Goal: Transaction & Acquisition: Purchase product/service

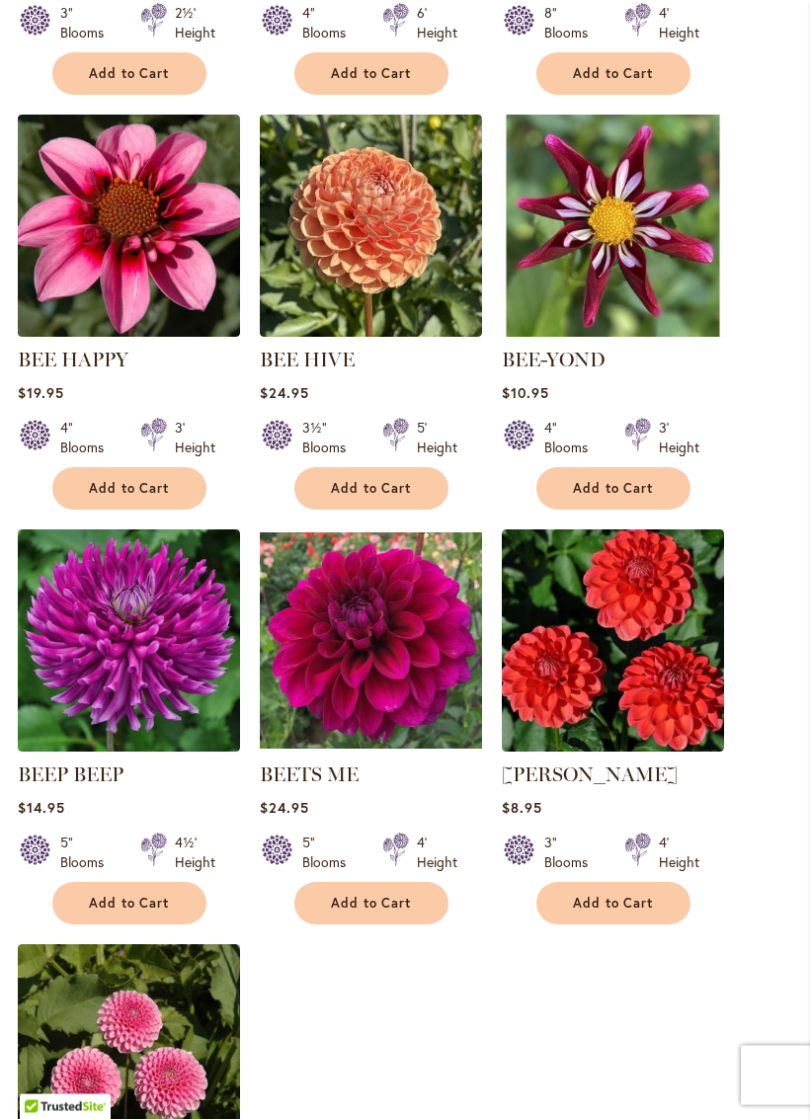
scroll to position [2016, 0]
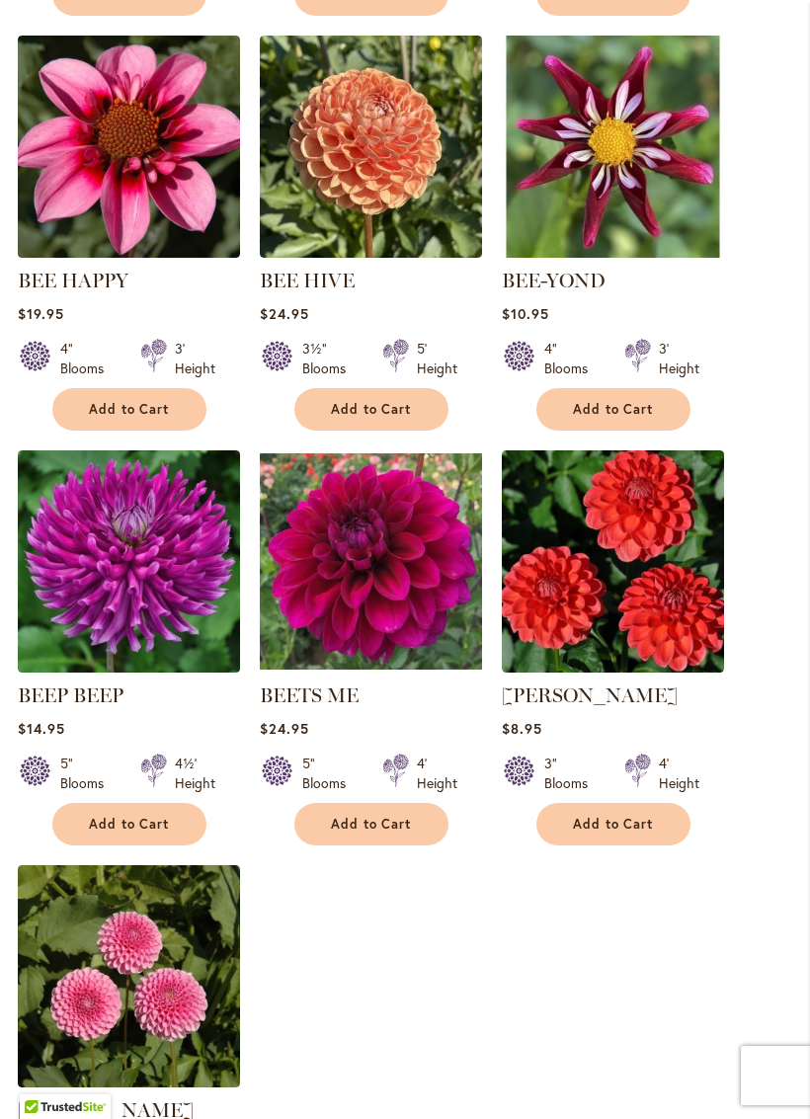
click at [368, 418] on span "Add to Cart" at bounding box center [371, 409] width 81 height 17
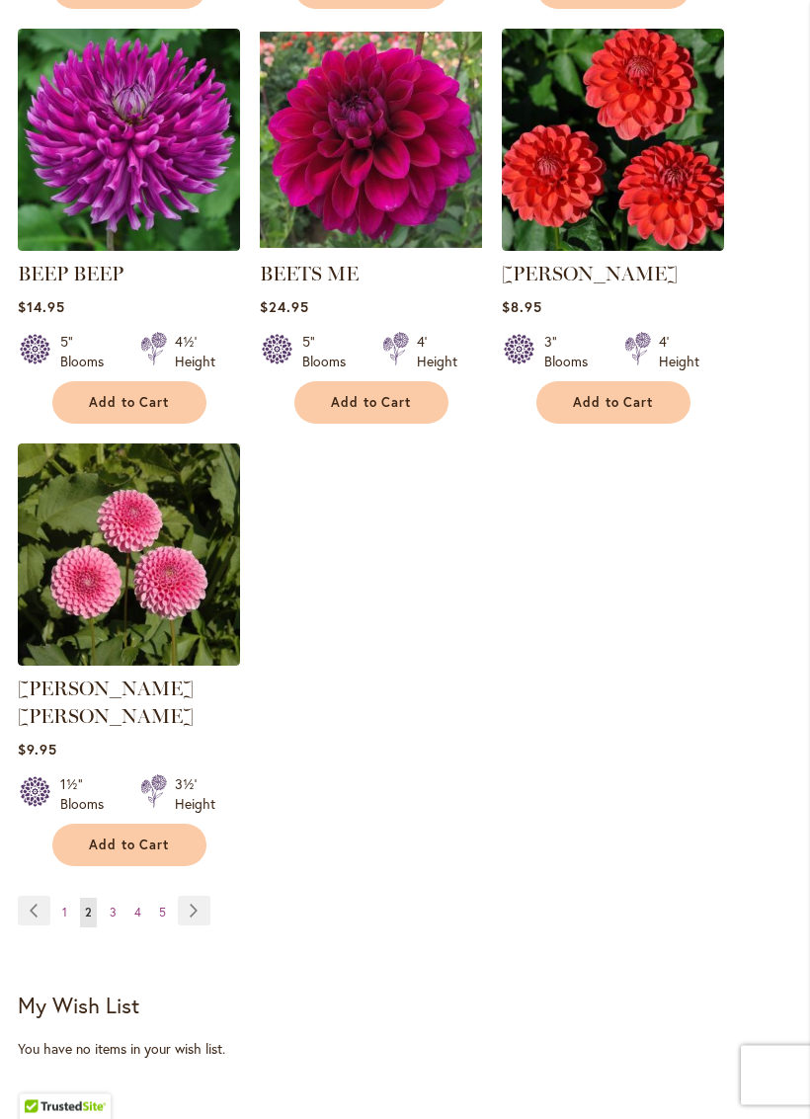
scroll to position [2492, 0]
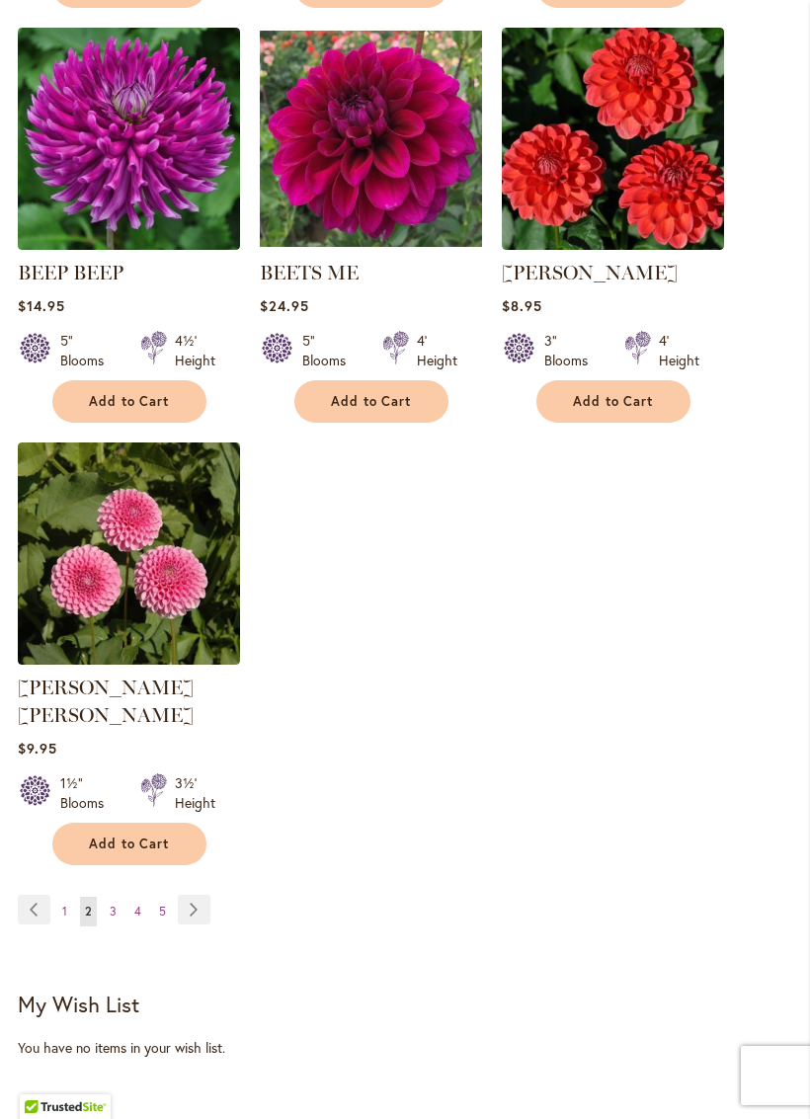
click at [197, 906] on link "Page Next" at bounding box center [194, 910] width 33 height 30
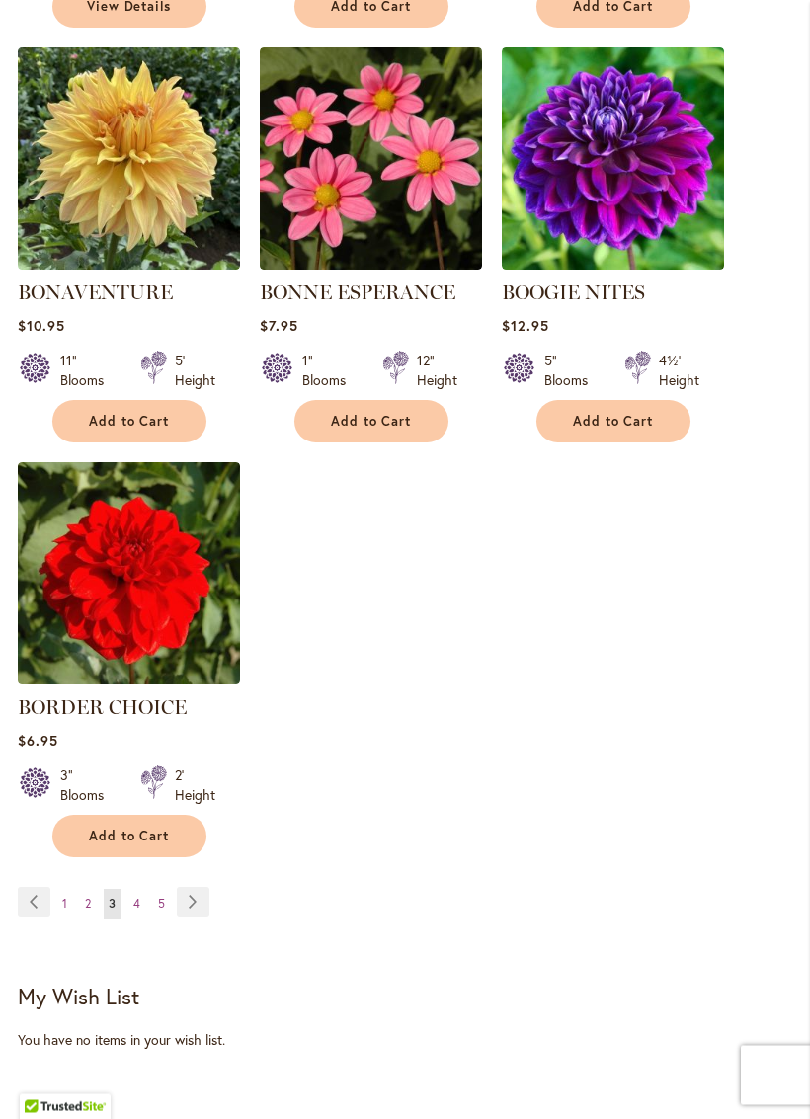
scroll to position [2419, 0]
click at [177, 917] on link "Page Next" at bounding box center [193, 902] width 33 height 30
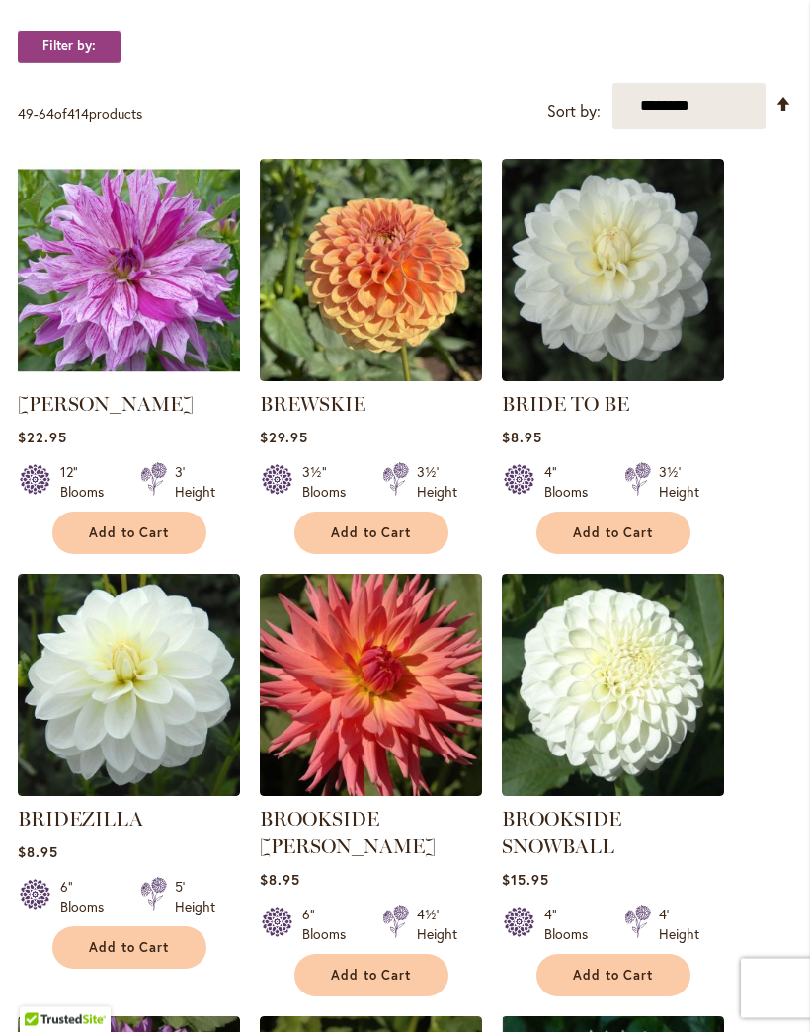
scroll to position [648, 0]
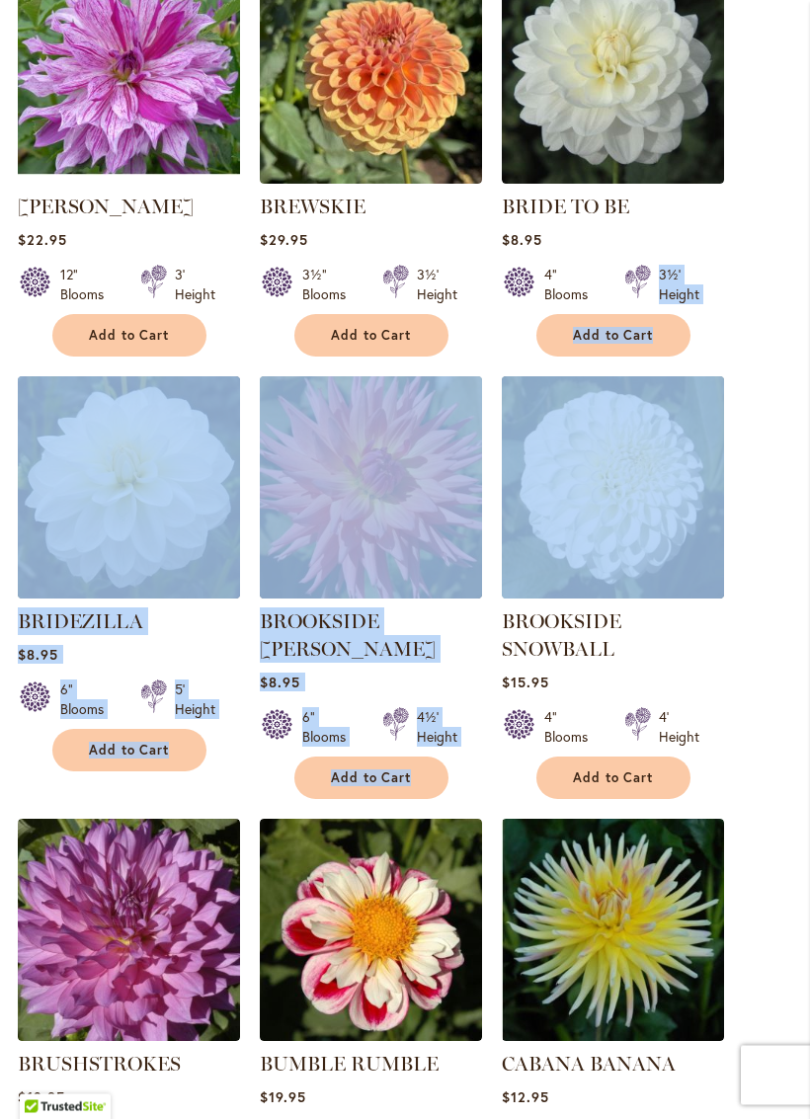
scroll to position [866, 0]
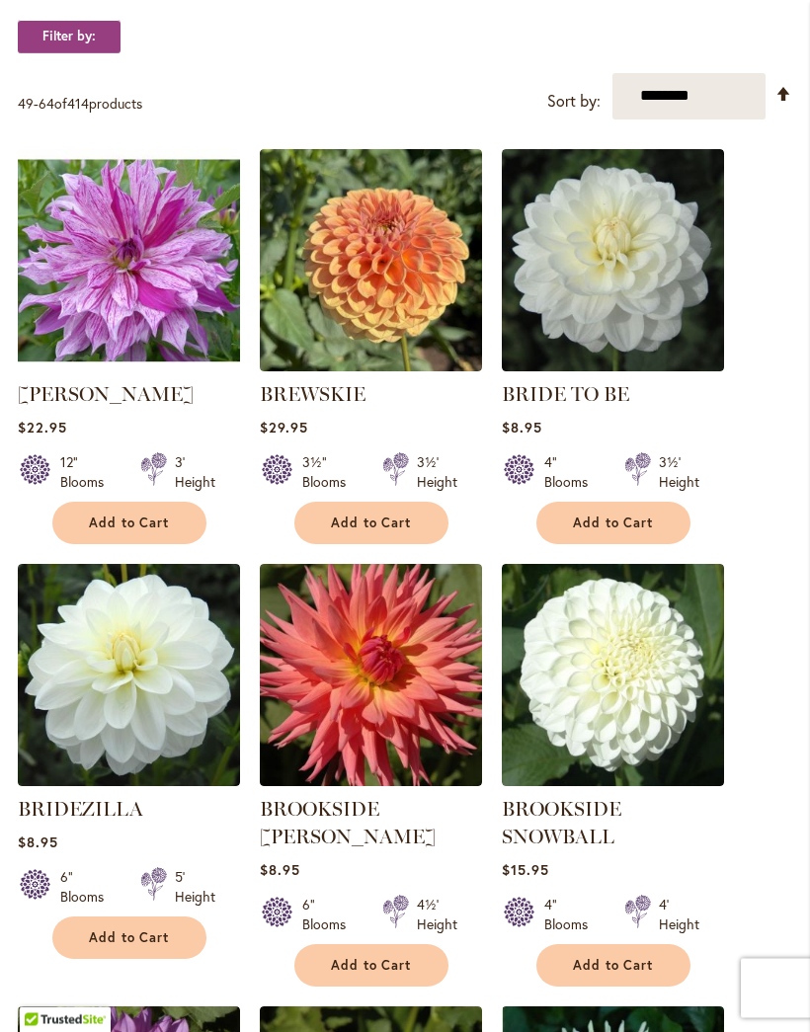
scroll to position [658, 0]
click at [614, 532] on span "Add to Cart" at bounding box center [613, 523] width 81 height 17
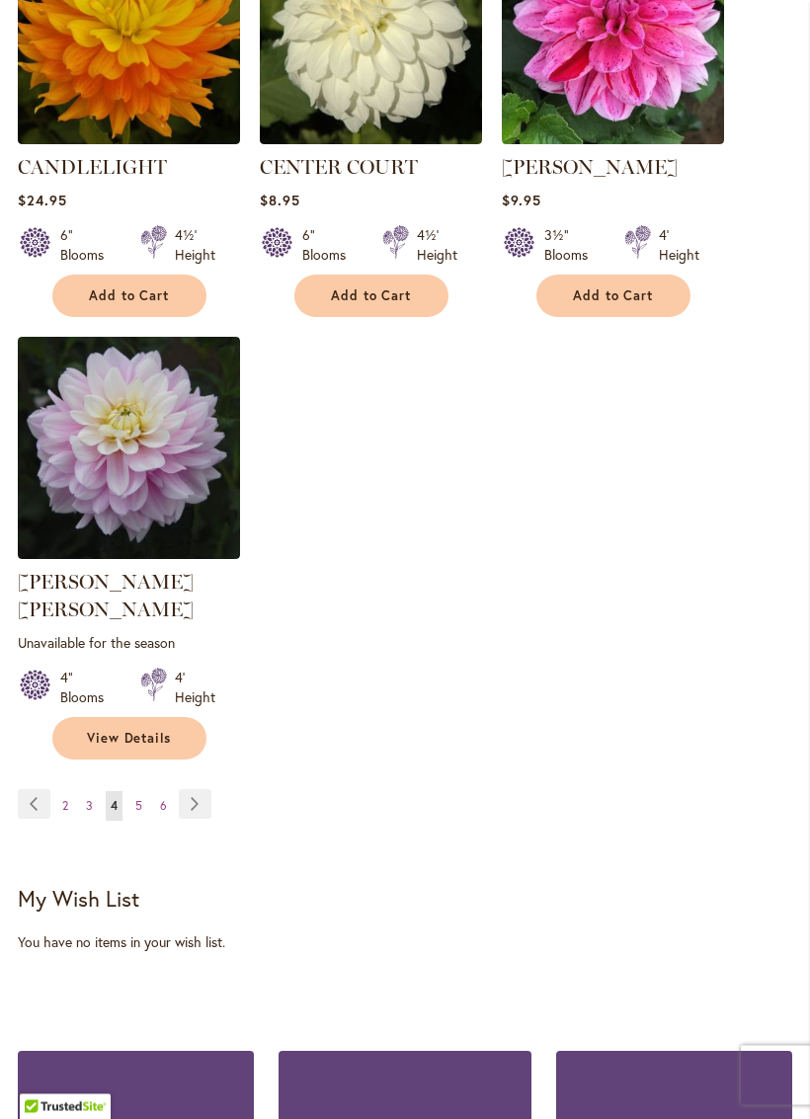
scroll to position [2639, 0]
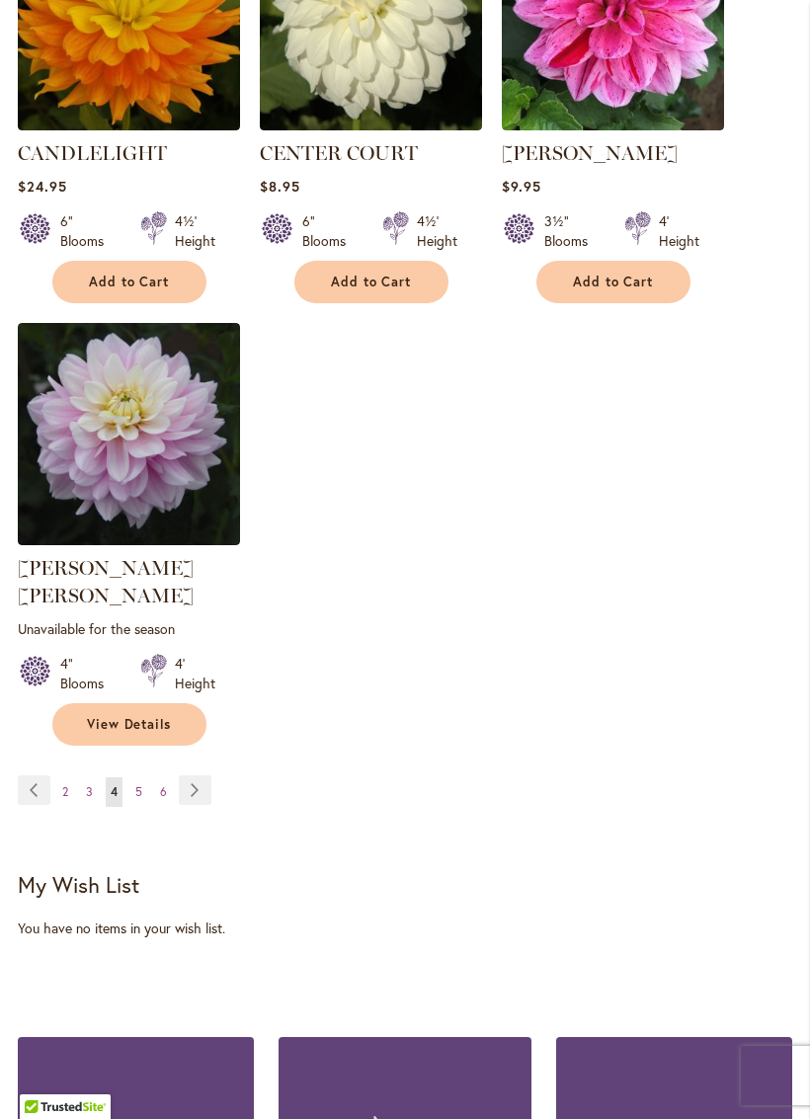
click at [185, 777] on link "Page Next" at bounding box center [195, 791] width 33 height 30
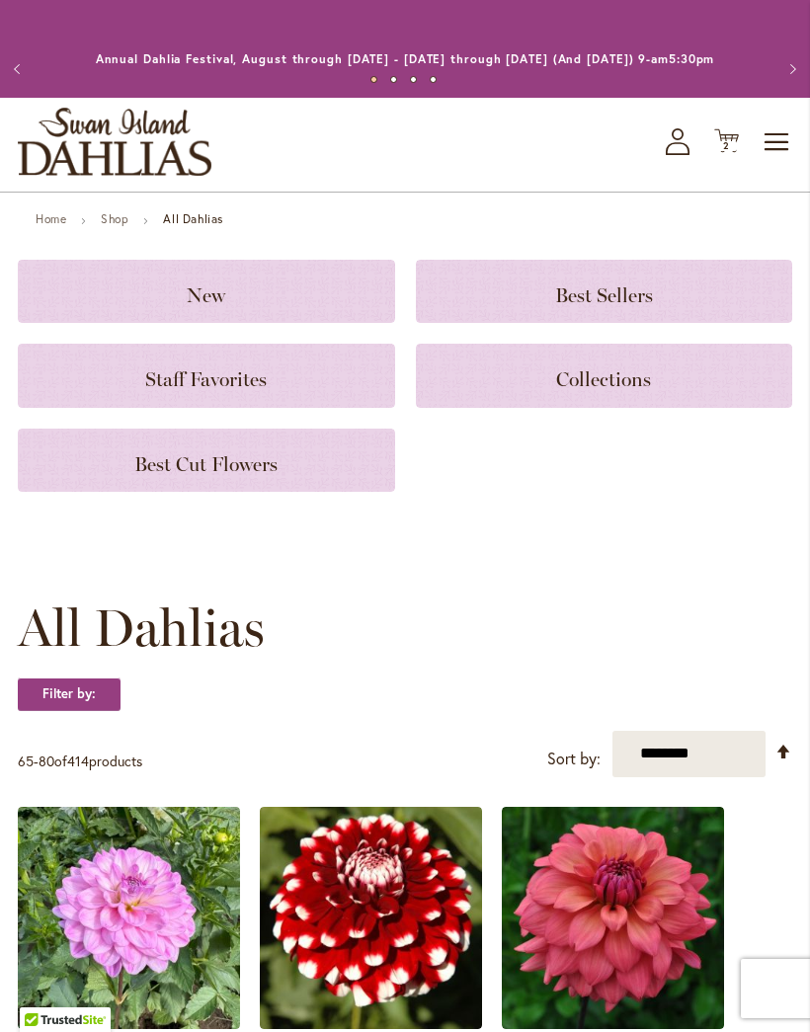
click at [785, 628] on h1 "All Dahlias" at bounding box center [405, 628] width 775 height 59
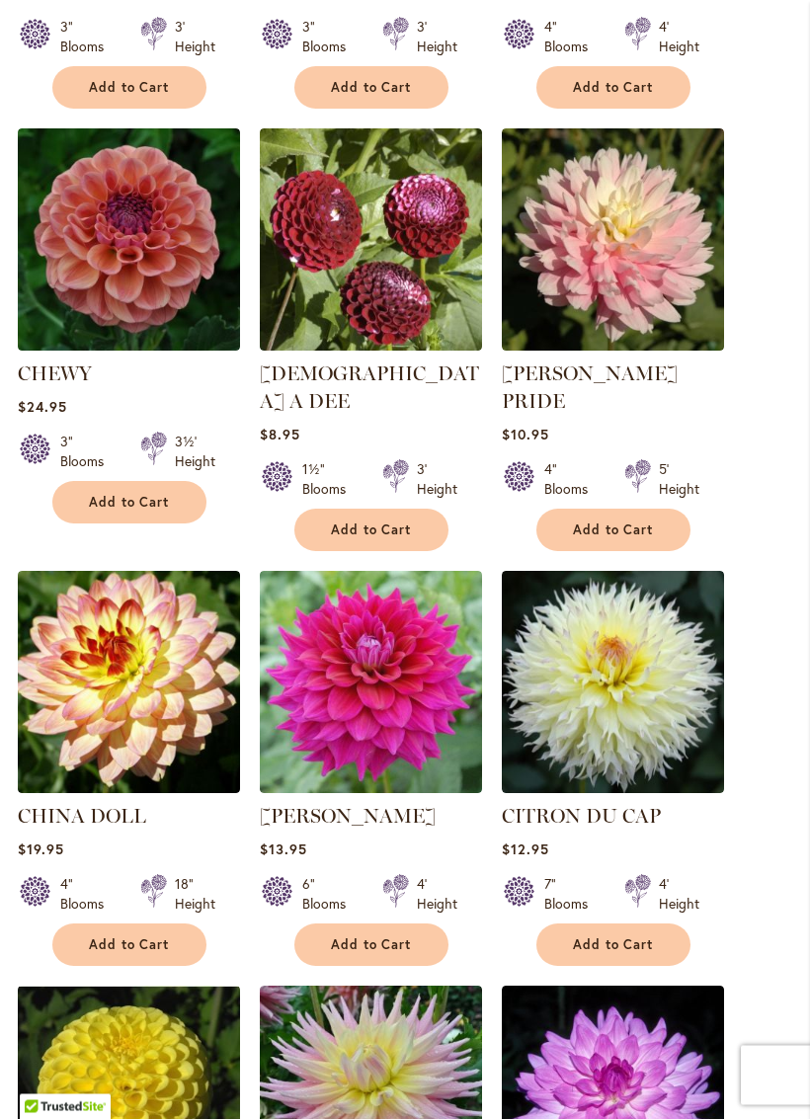
scroll to position [1509, 0]
click at [614, 522] on span "Add to Cart" at bounding box center [613, 530] width 81 height 17
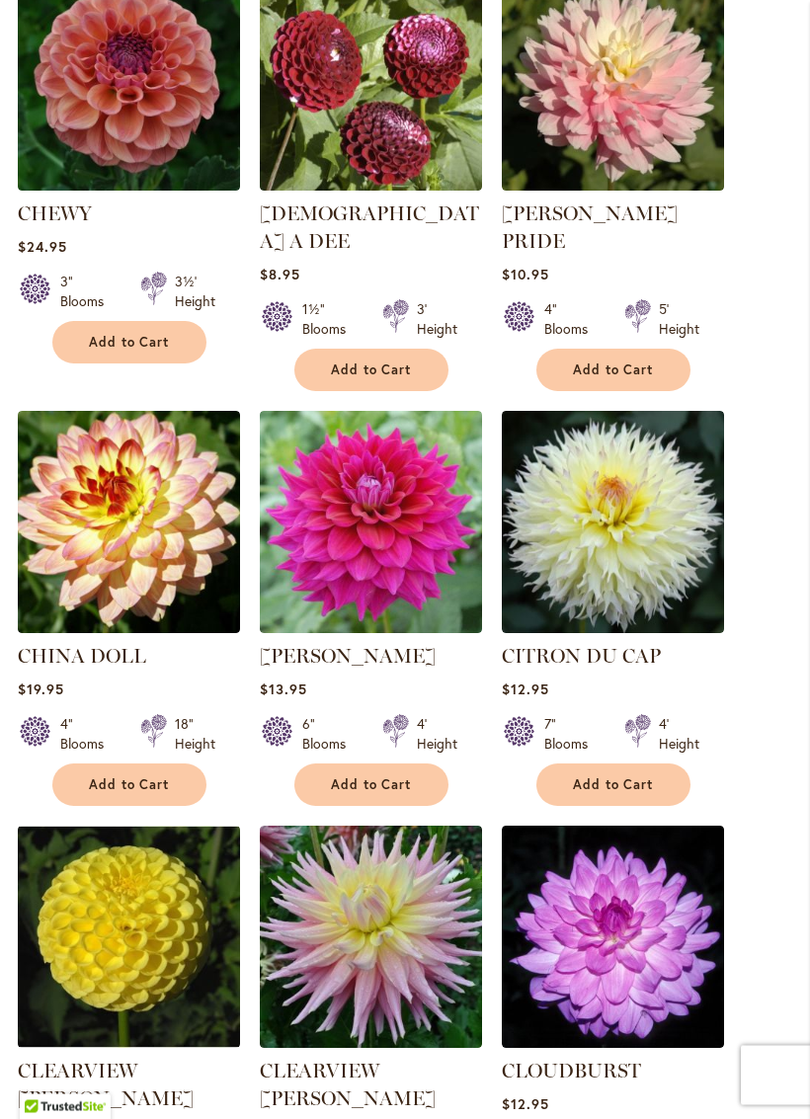
scroll to position [1723, 0]
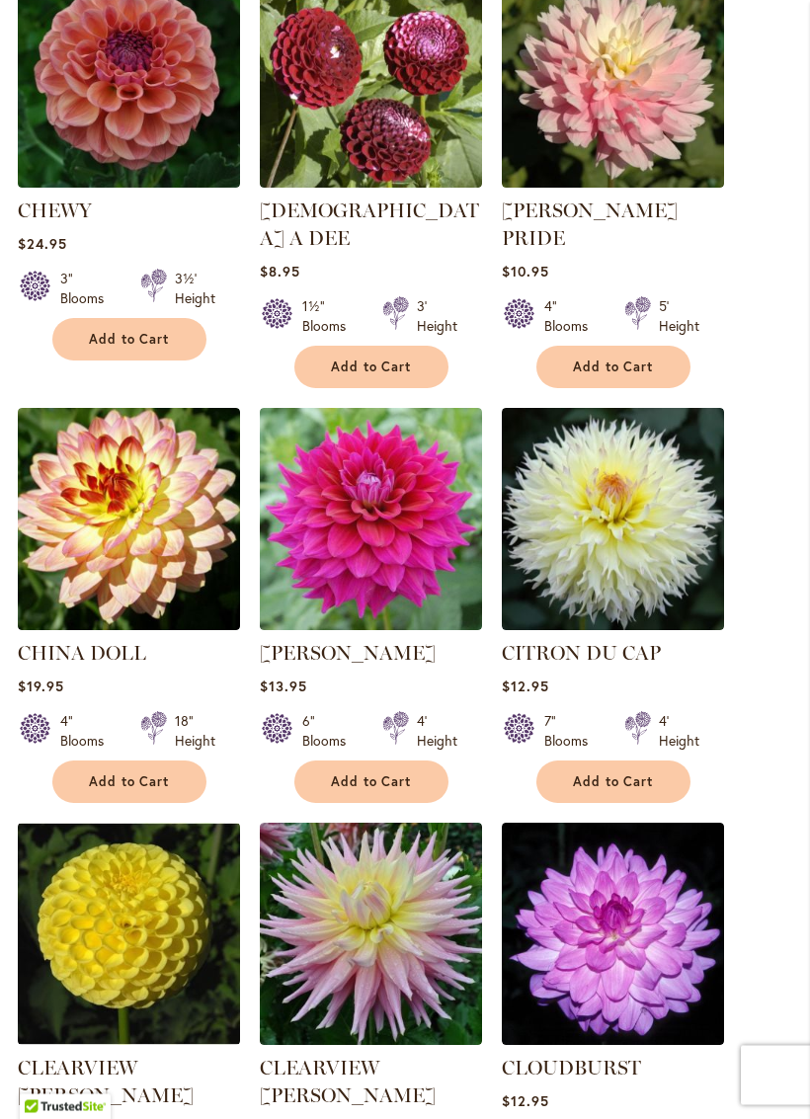
click at [788, 661] on ol "CHARMED $24.95 4" Blooms 3' Height Add to Cart" at bounding box center [405, 399] width 775 height 2525
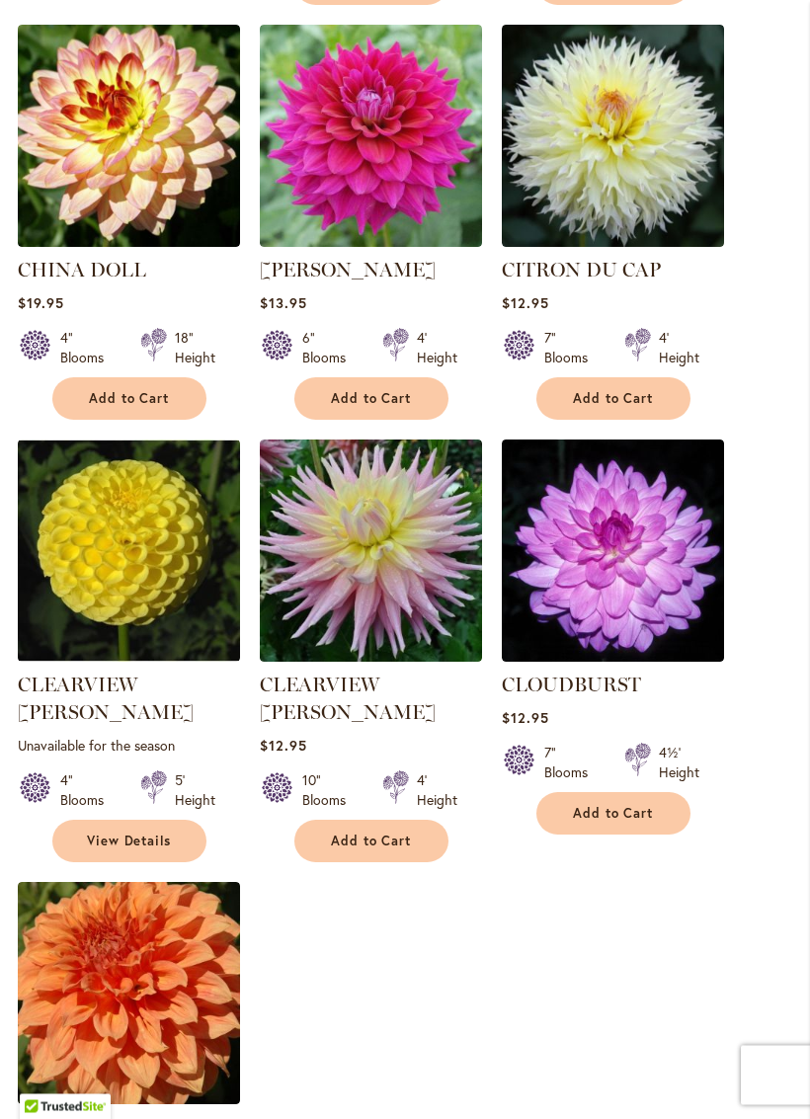
scroll to position [2107, 0]
click at [376, 833] on span "Add to Cart" at bounding box center [371, 841] width 81 height 17
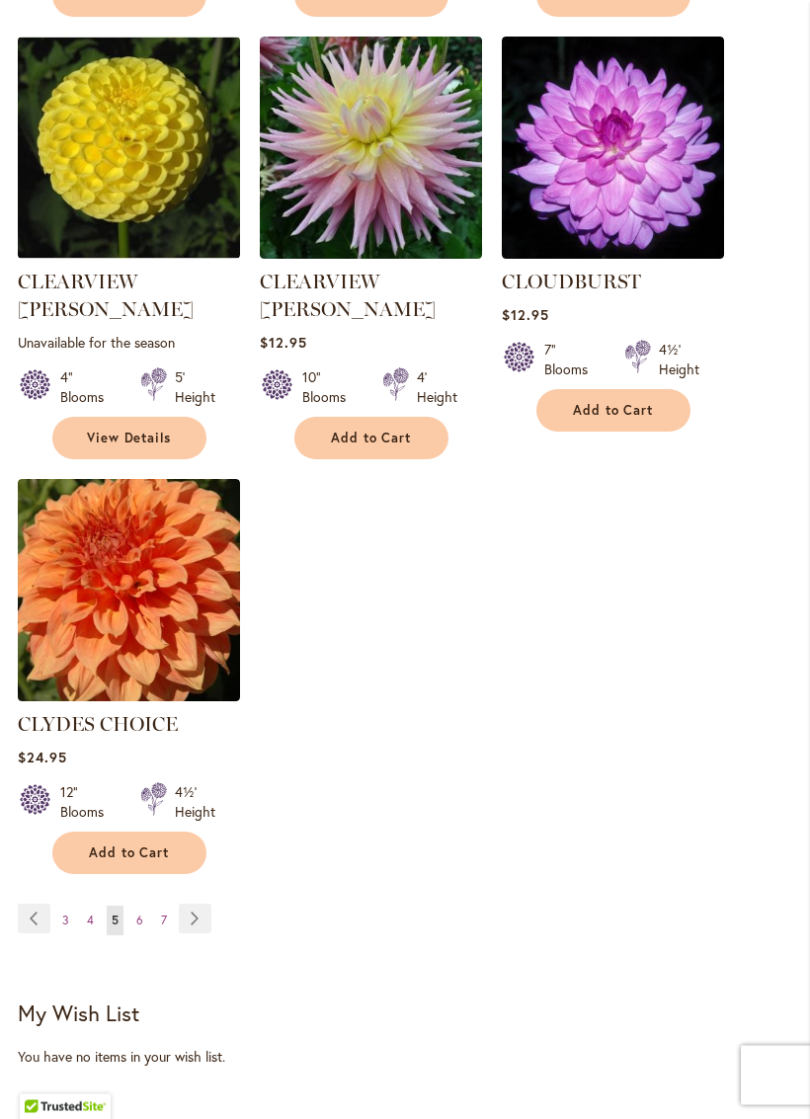
scroll to position [2510, 0]
click at [181, 904] on link "Page Next" at bounding box center [195, 919] width 33 height 30
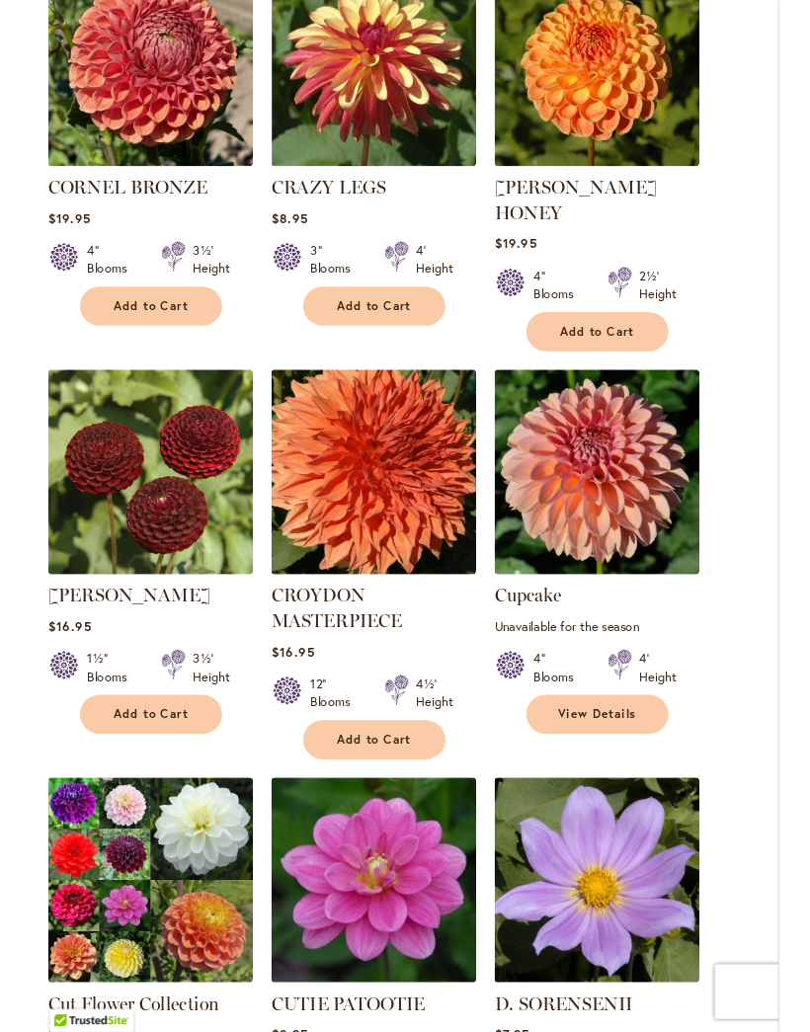
scroll to position [1259, 0]
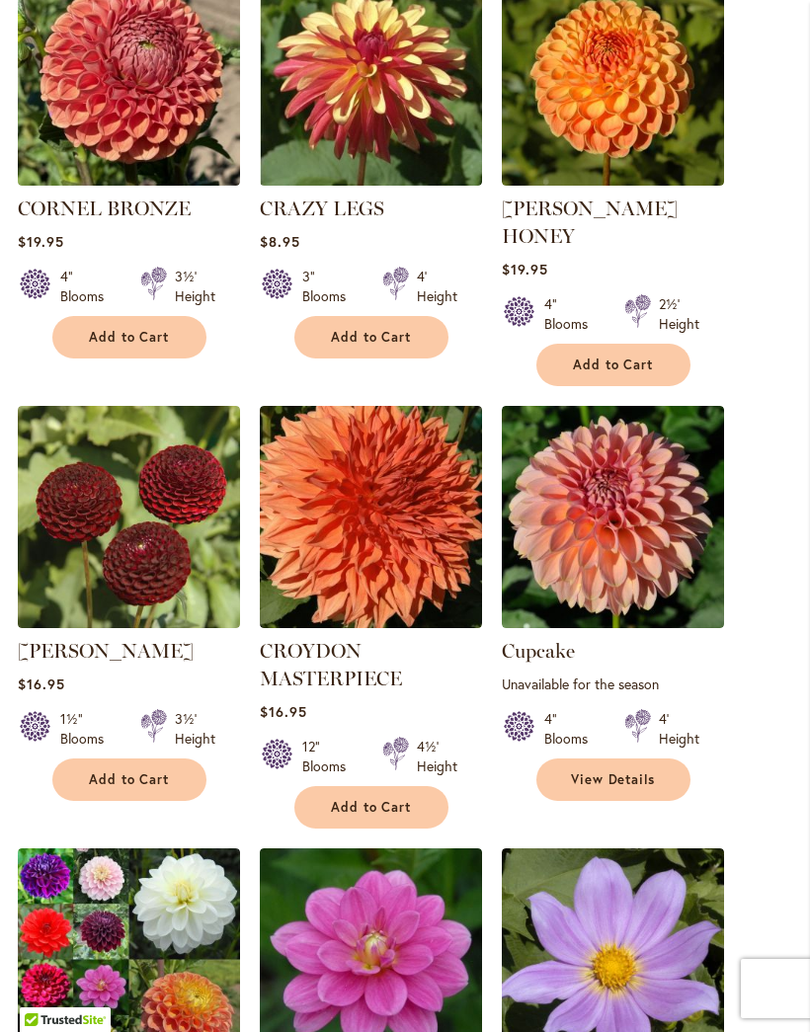
click at [594, 357] on span "Add to Cart" at bounding box center [613, 365] width 81 height 17
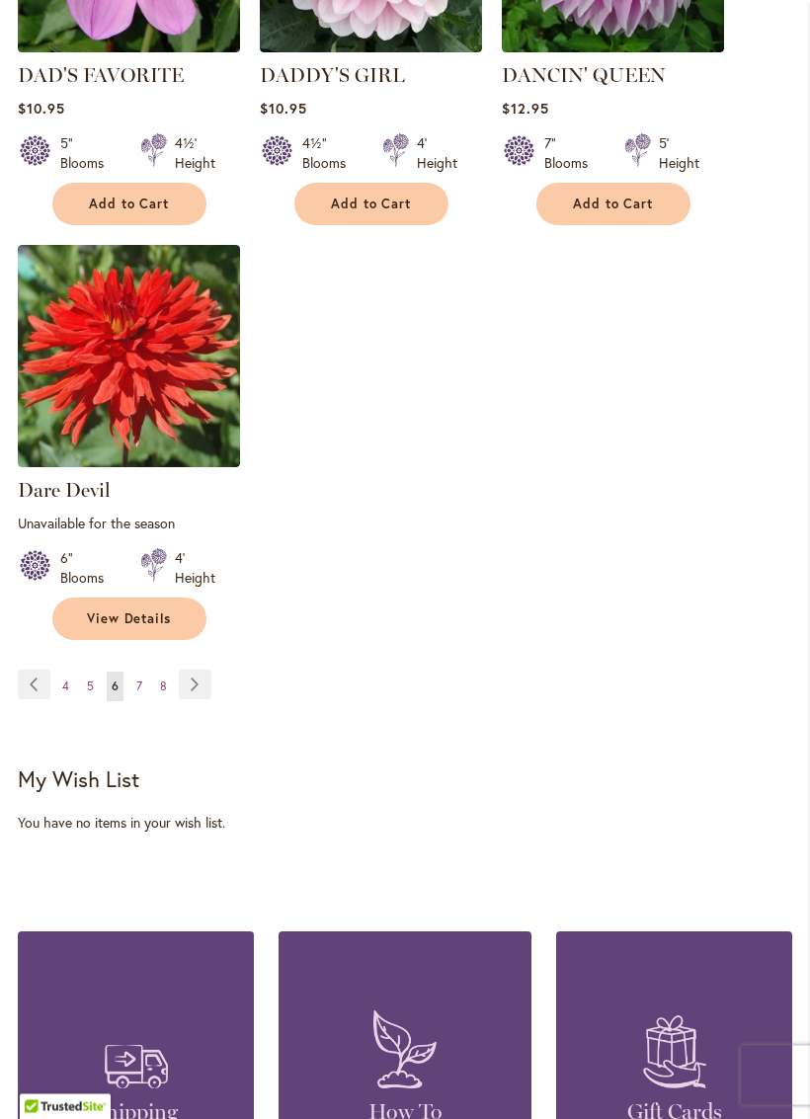
scroll to position [2764, 0]
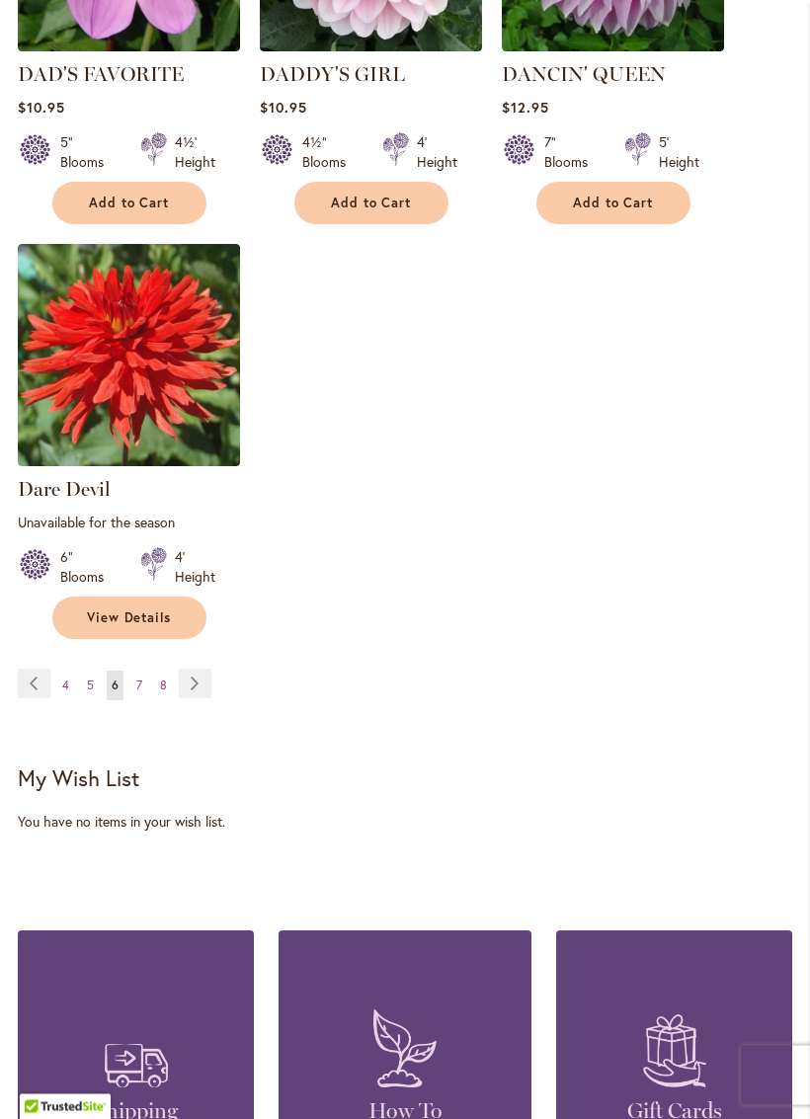
click at [182, 670] on link "Page Next" at bounding box center [195, 685] width 33 height 30
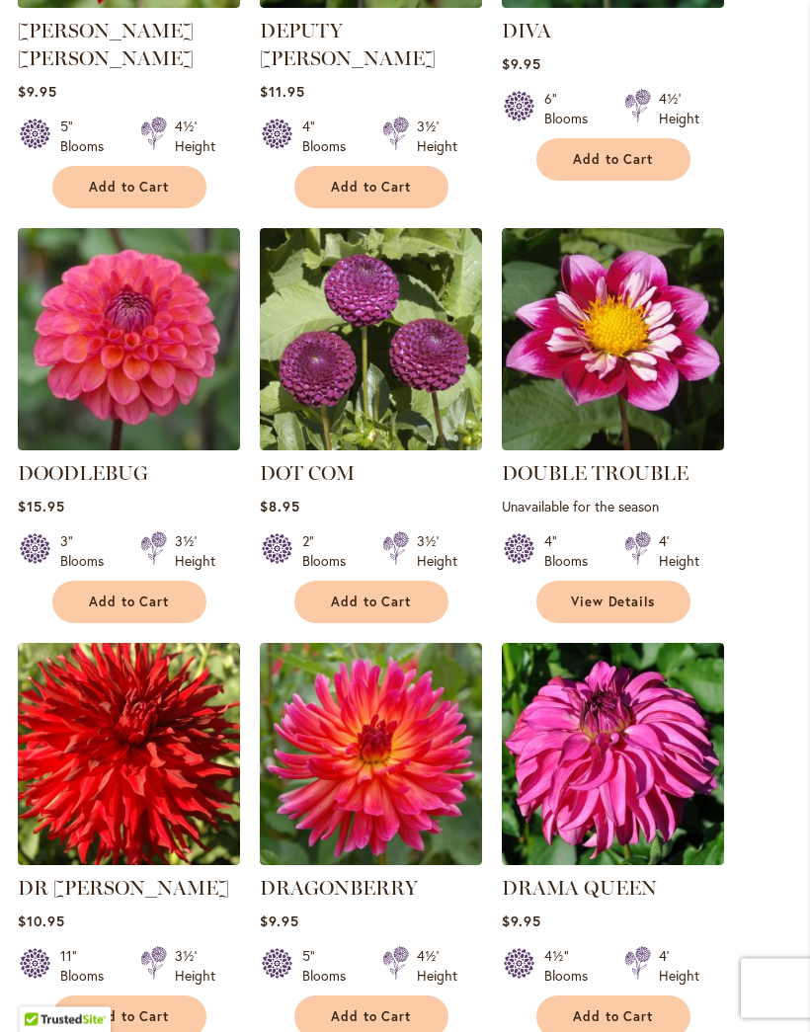
scroll to position [1436, 0]
click at [119, 594] on span "Add to Cart" at bounding box center [129, 602] width 81 height 17
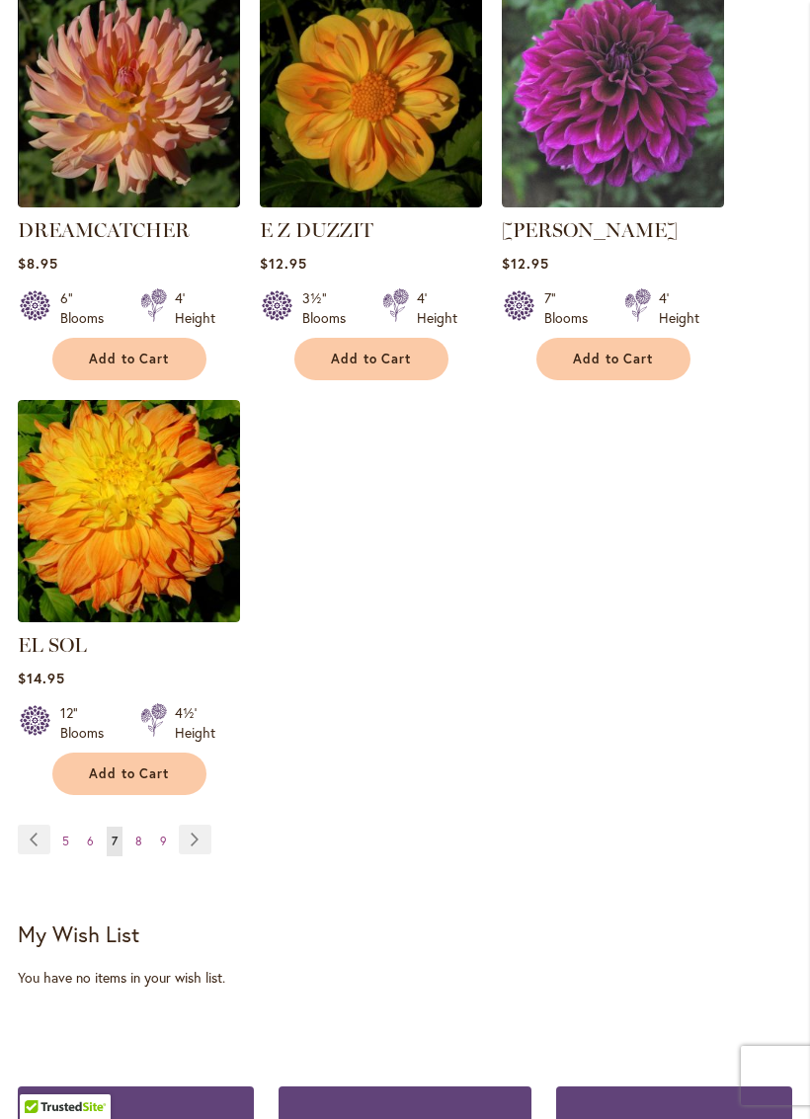
scroll to position [2592, 0]
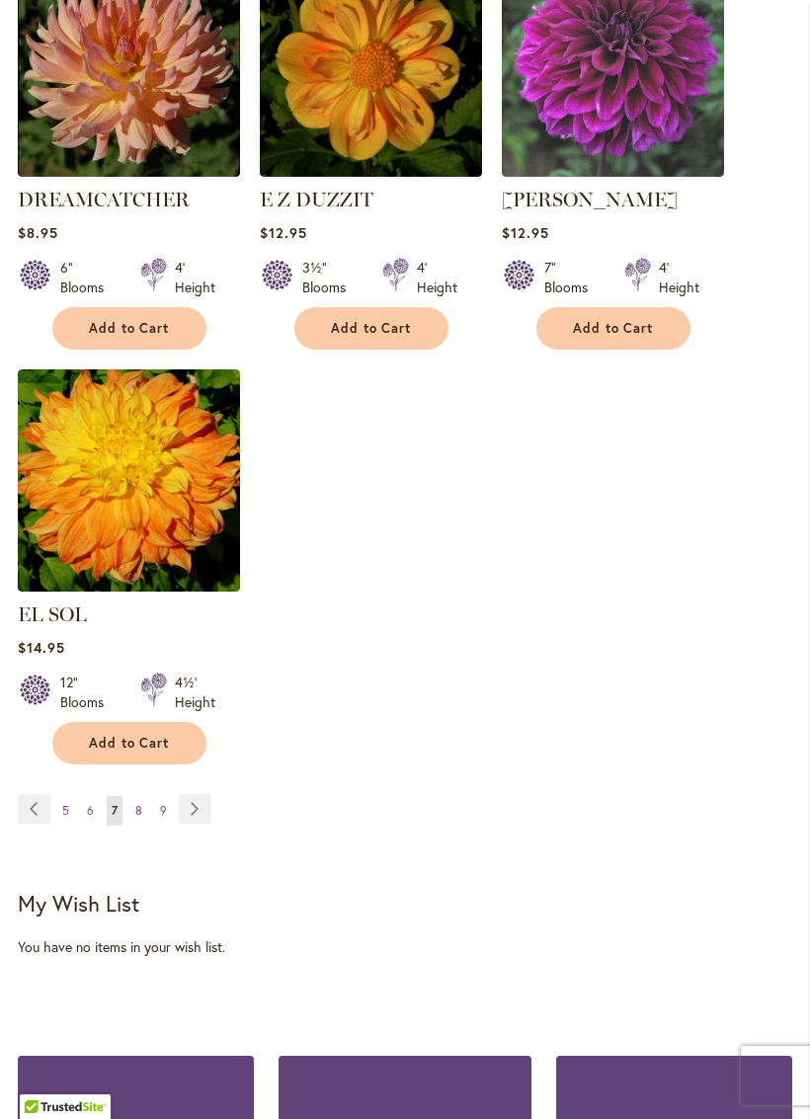
click at [179, 806] on link "Page Next" at bounding box center [195, 809] width 33 height 30
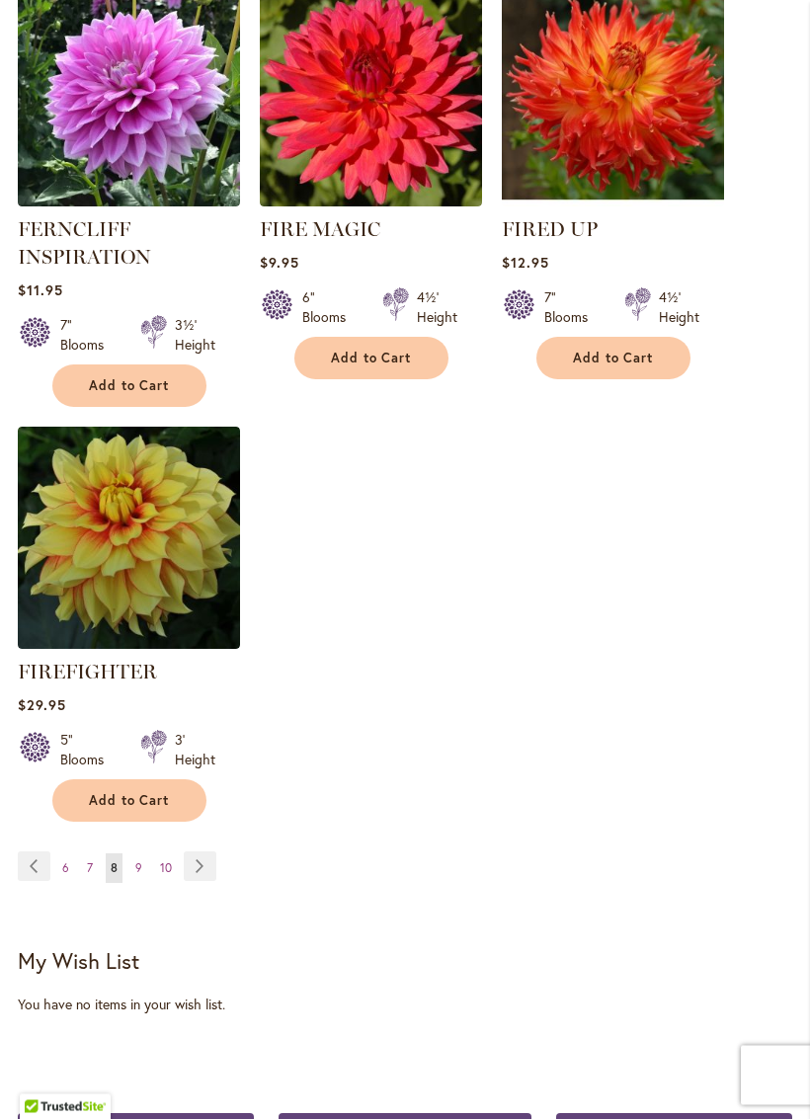
scroll to position [2551, 0]
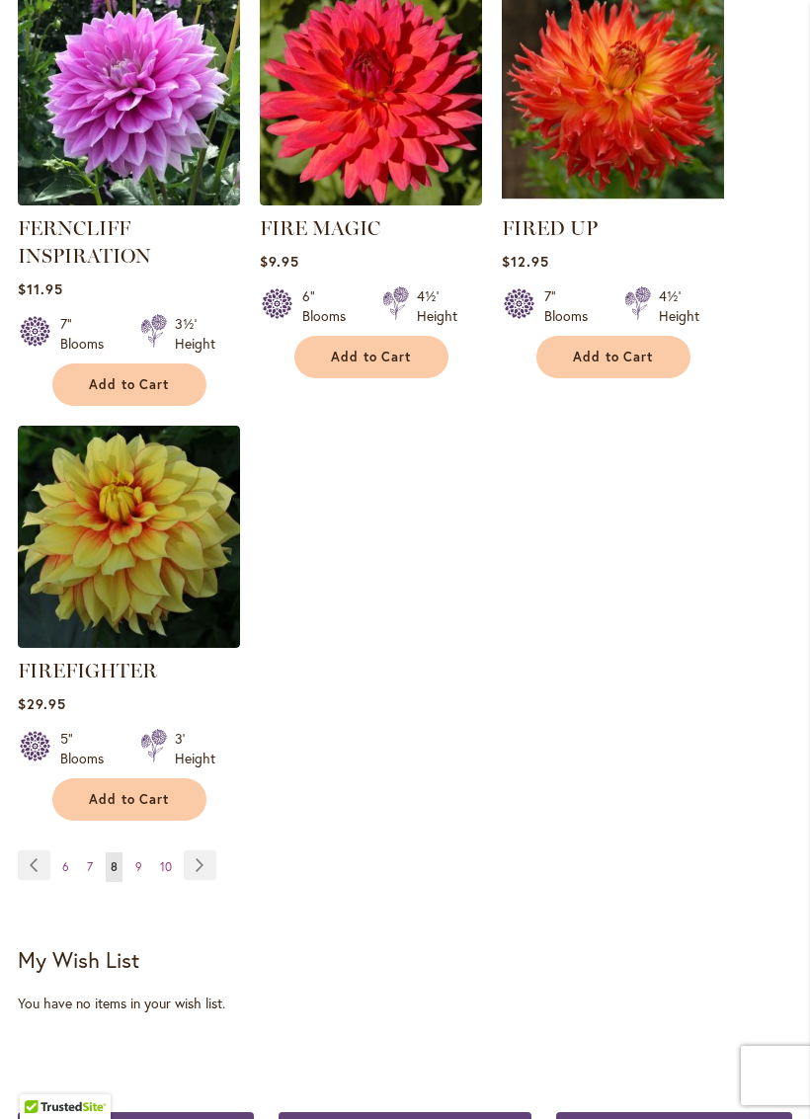
click at [195, 880] on link "Page Next" at bounding box center [200, 866] width 33 height 30
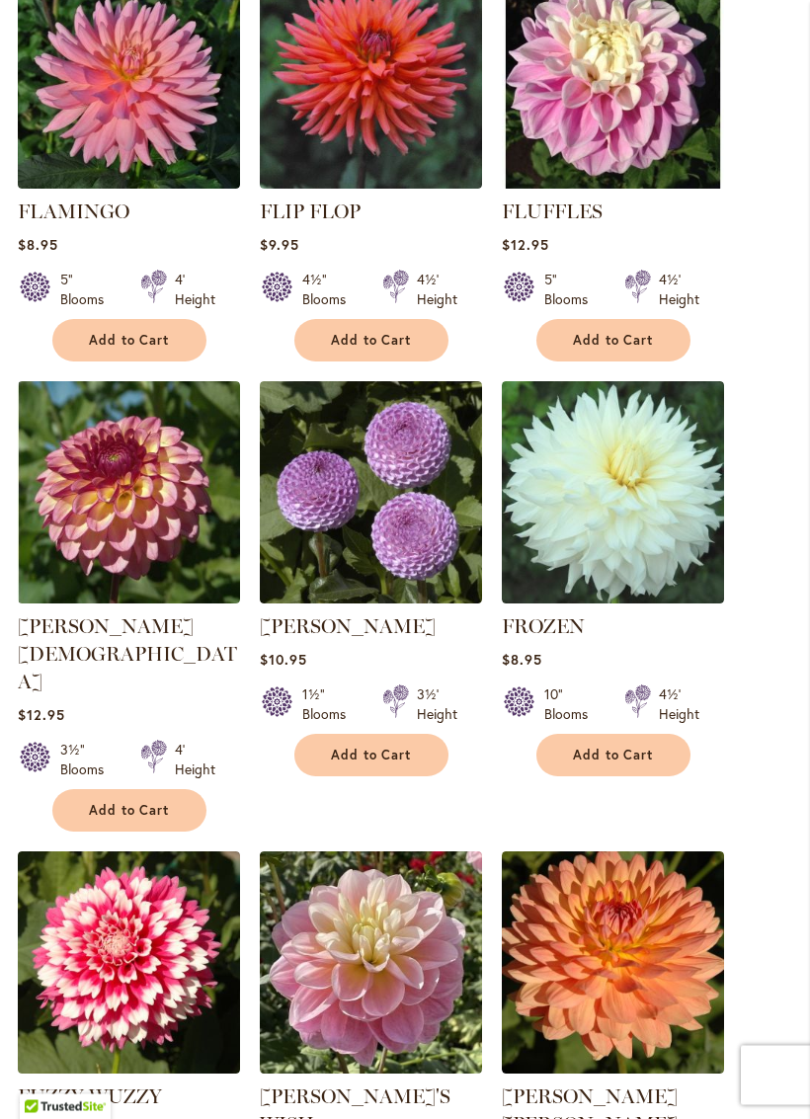
scroll to position [1257, 0]
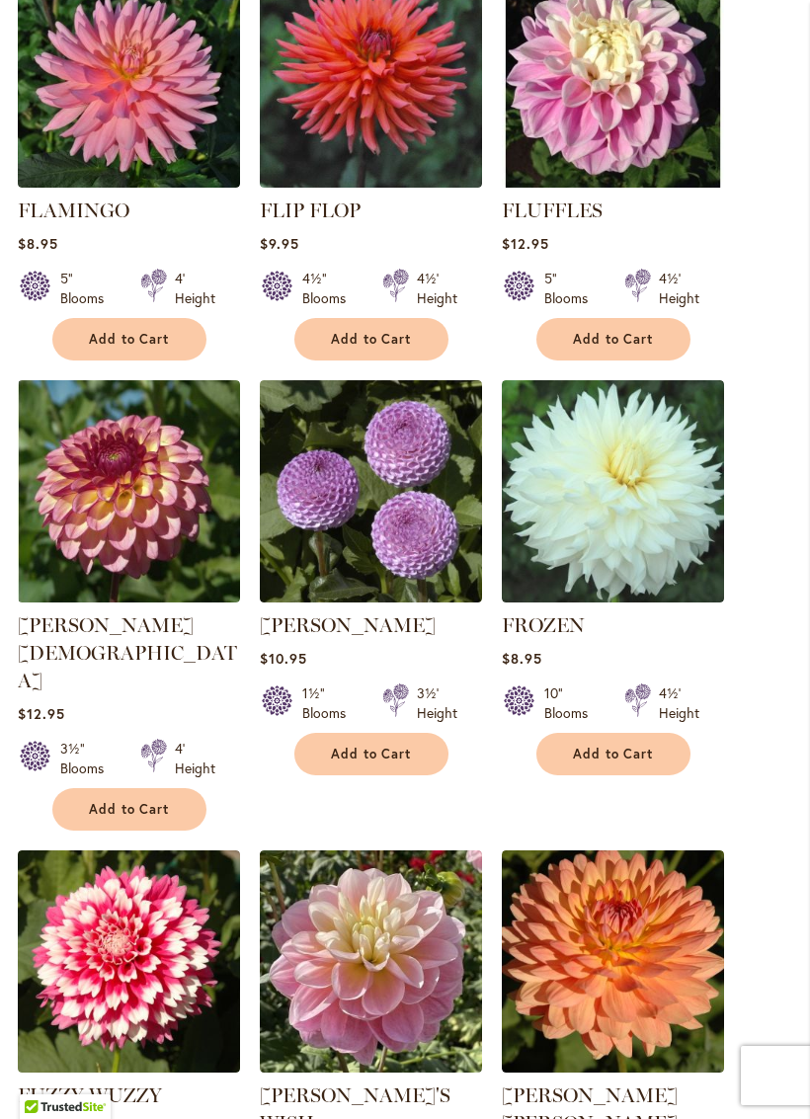
click at [114, 801] on span "Add to Cart" at bounding box center [129, 809] width 81 height 17
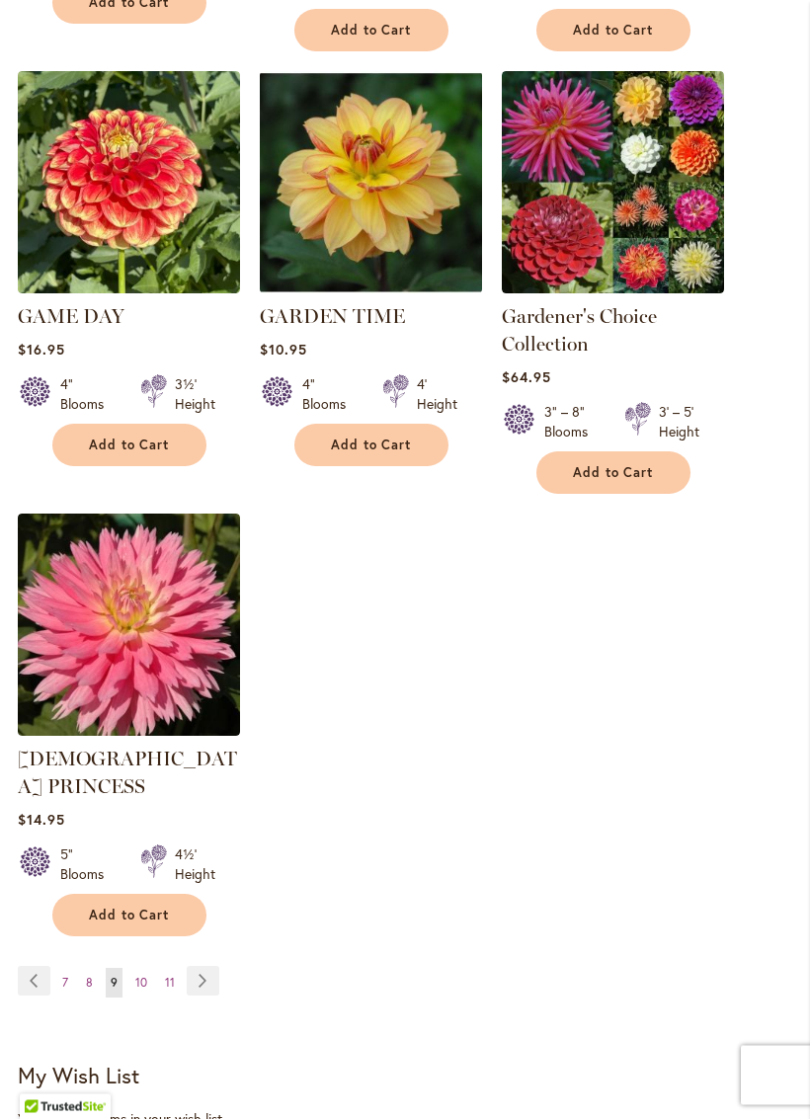
scroll to position [2552, 0]
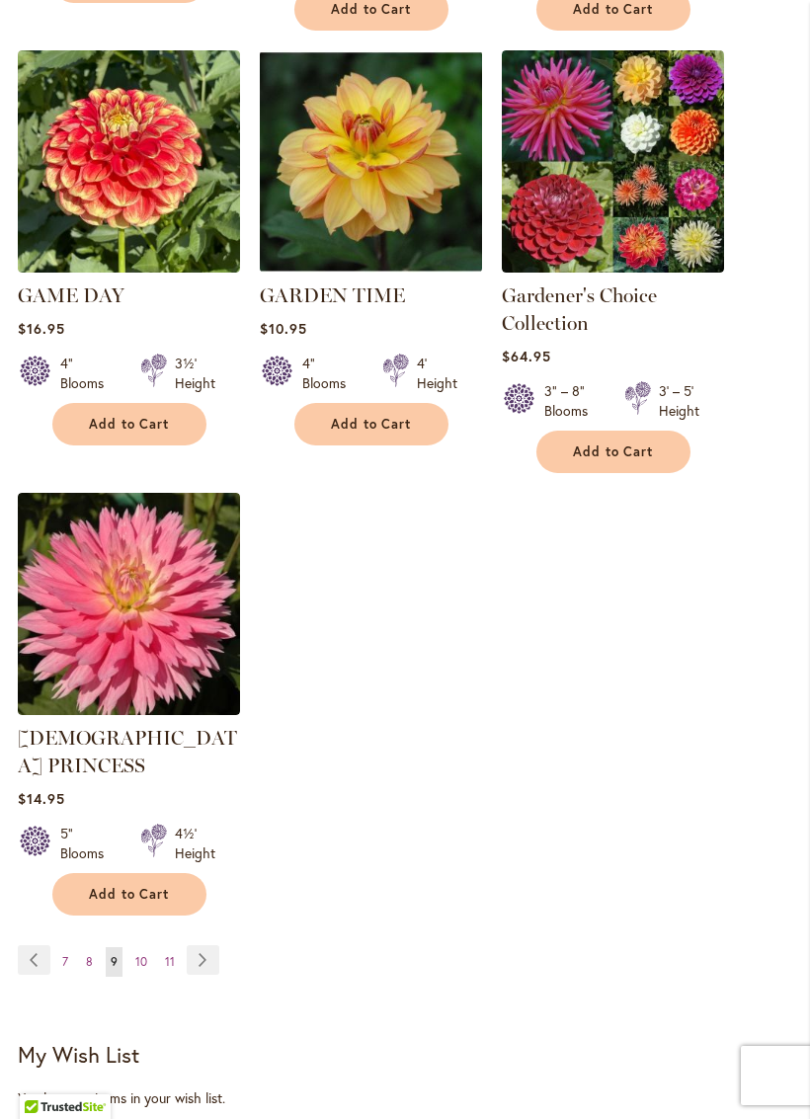
click at [191, 945] on link "Page Next" at bounding box center [203, 960] width 33 height 30
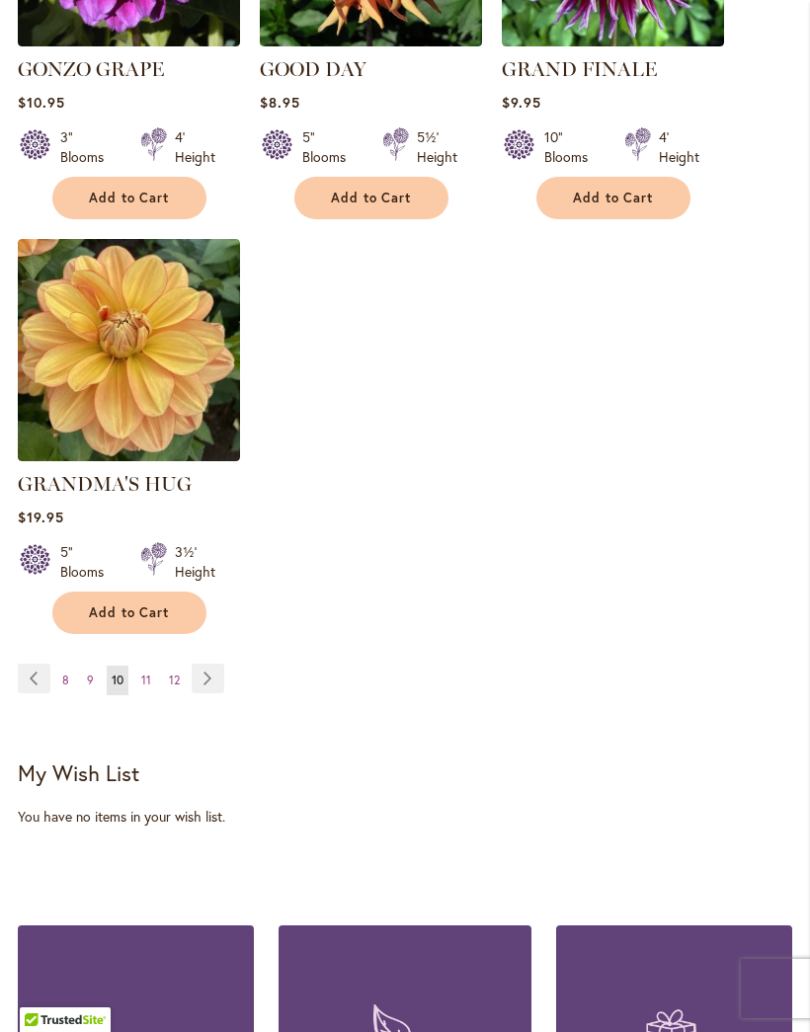
scroll to position [2618, 0]
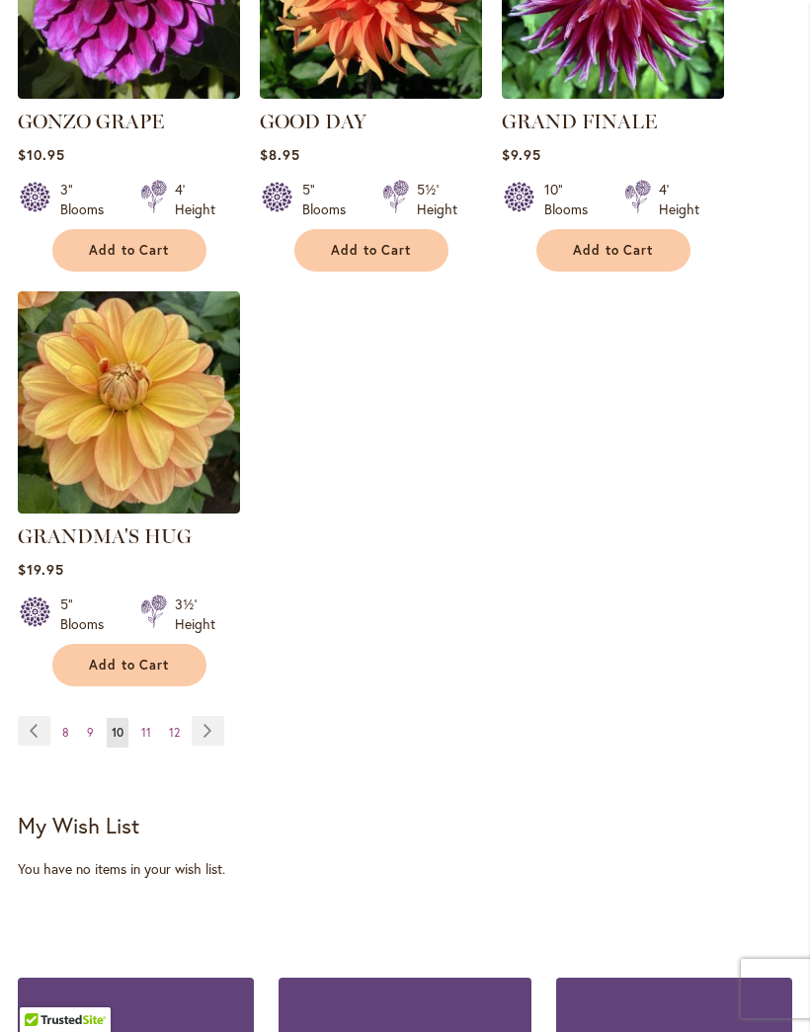
click at [101, 816] on strong "My Wish List" at bounding box center [79, 825] width 122 height 29
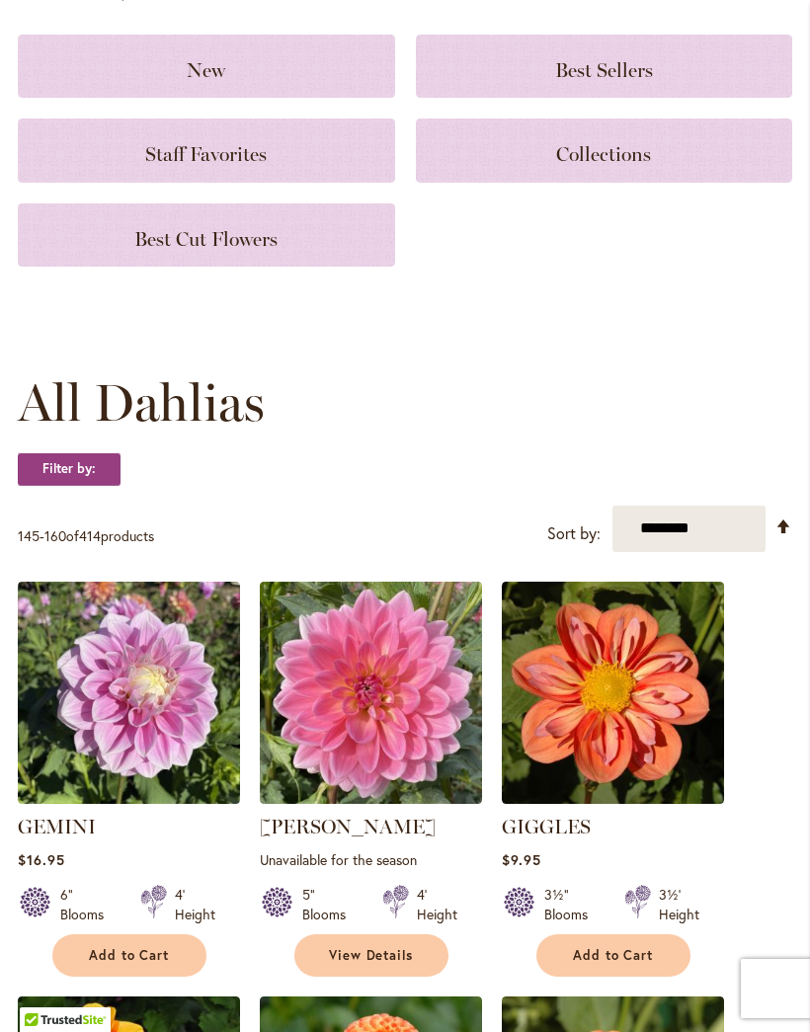
scroll to position [0, 0]
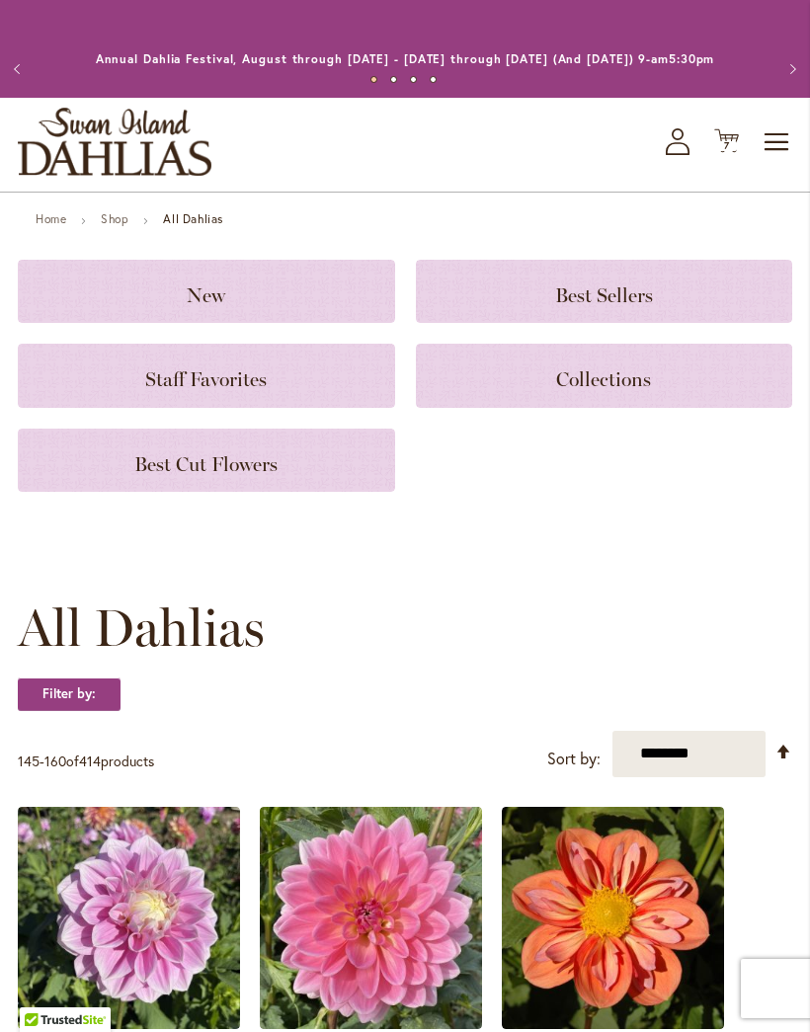
click at [722, 153] on icon at bounding box center [726, 141] width 25 height 24
